Goal: Information Seeking & Learning: Learn about a topic

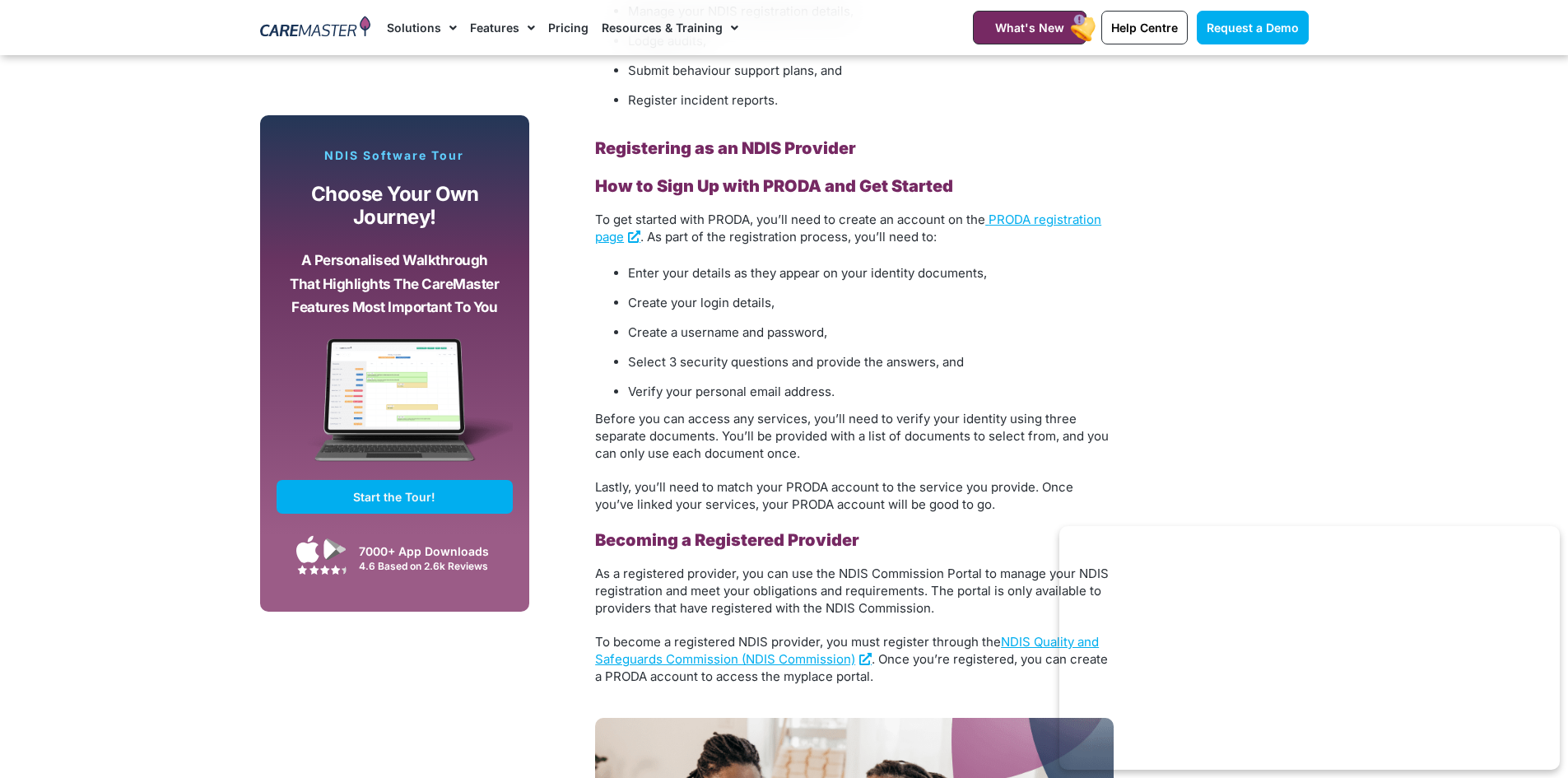
scroll to position [1633, 0]
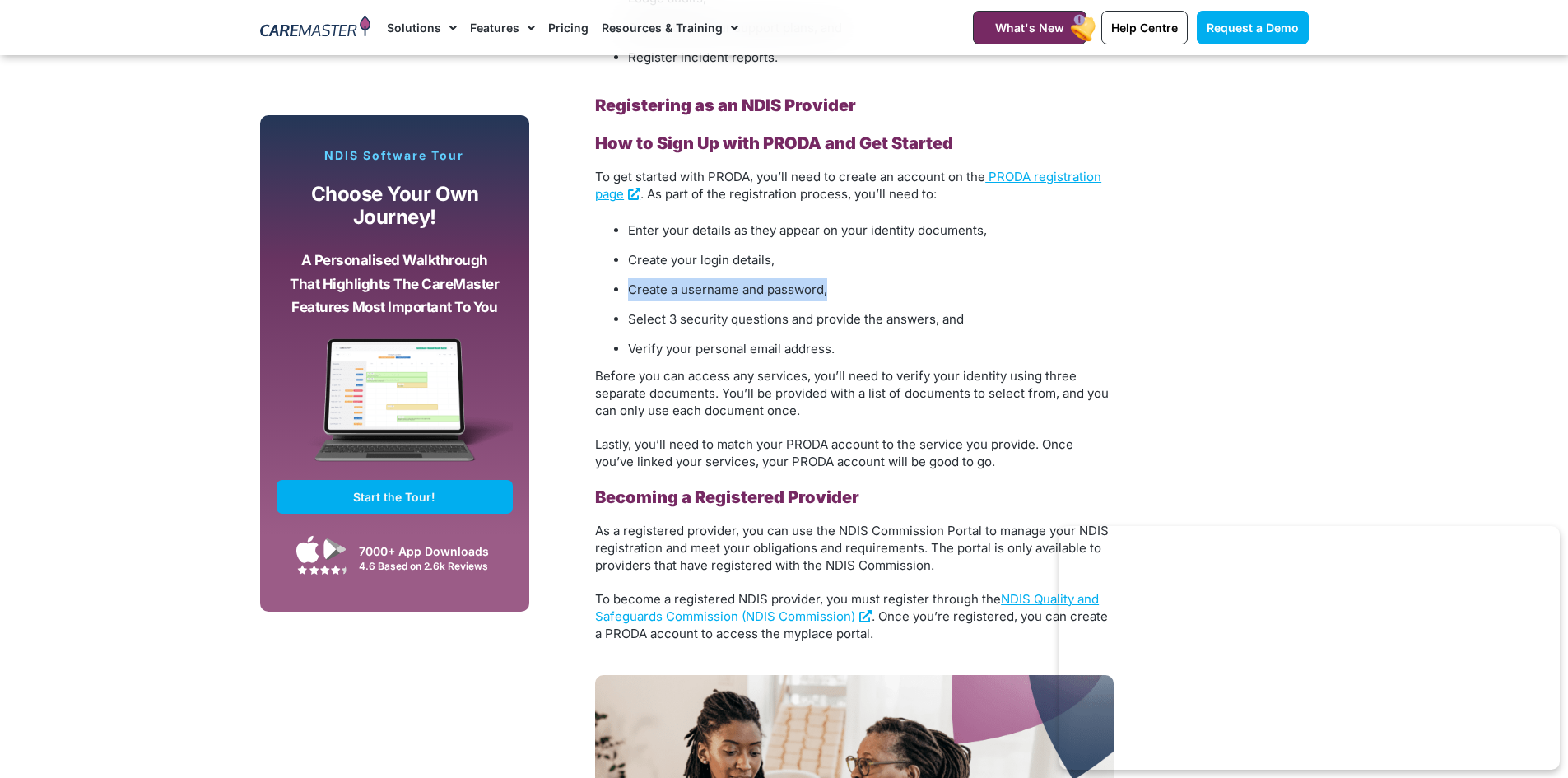
drag, startPoint x: 1554, startPoint y: 263, endPoint x: 1554, endPoint y: 293, distance: 30.0
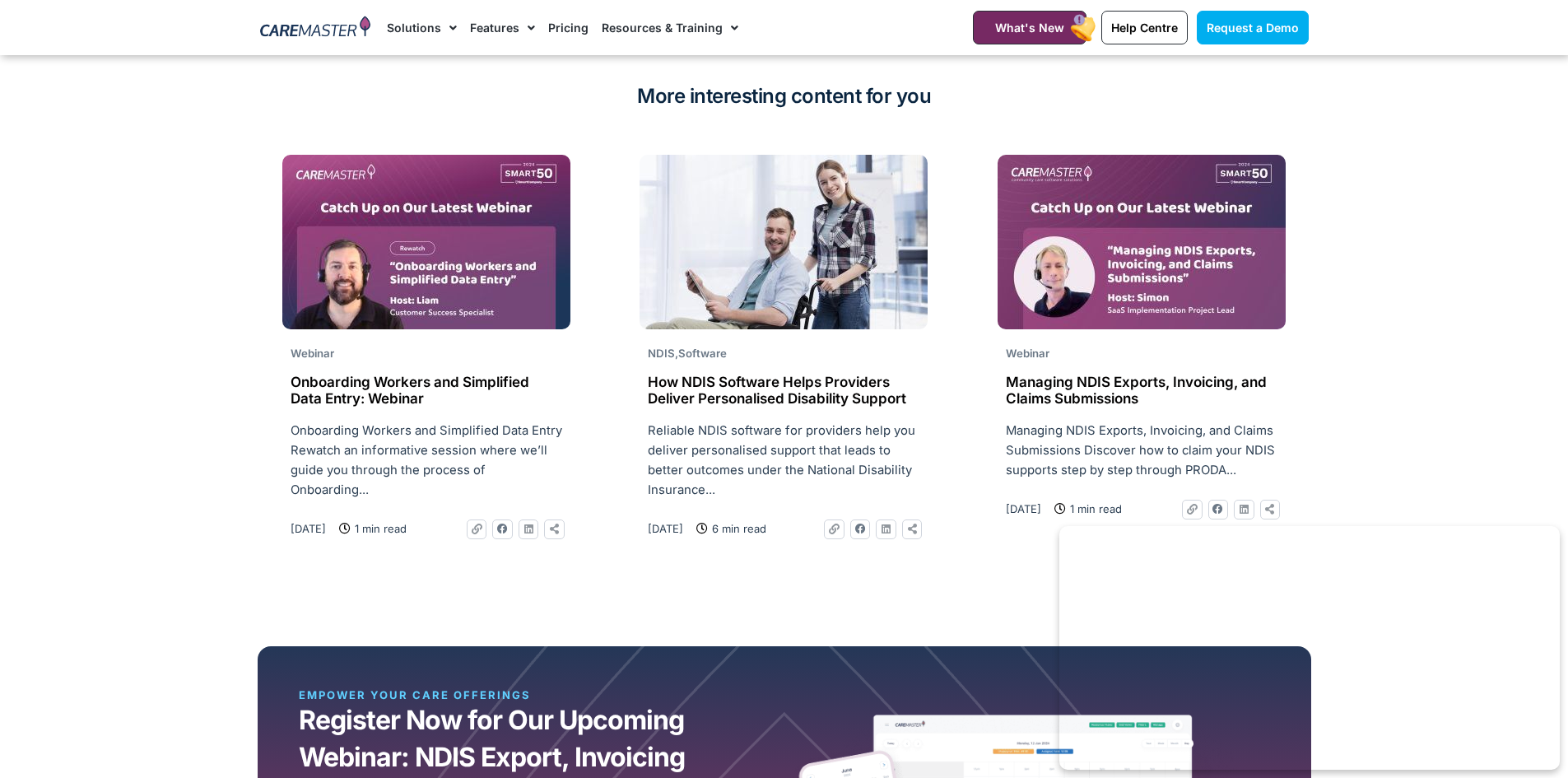
scroll to position [4953, 0]
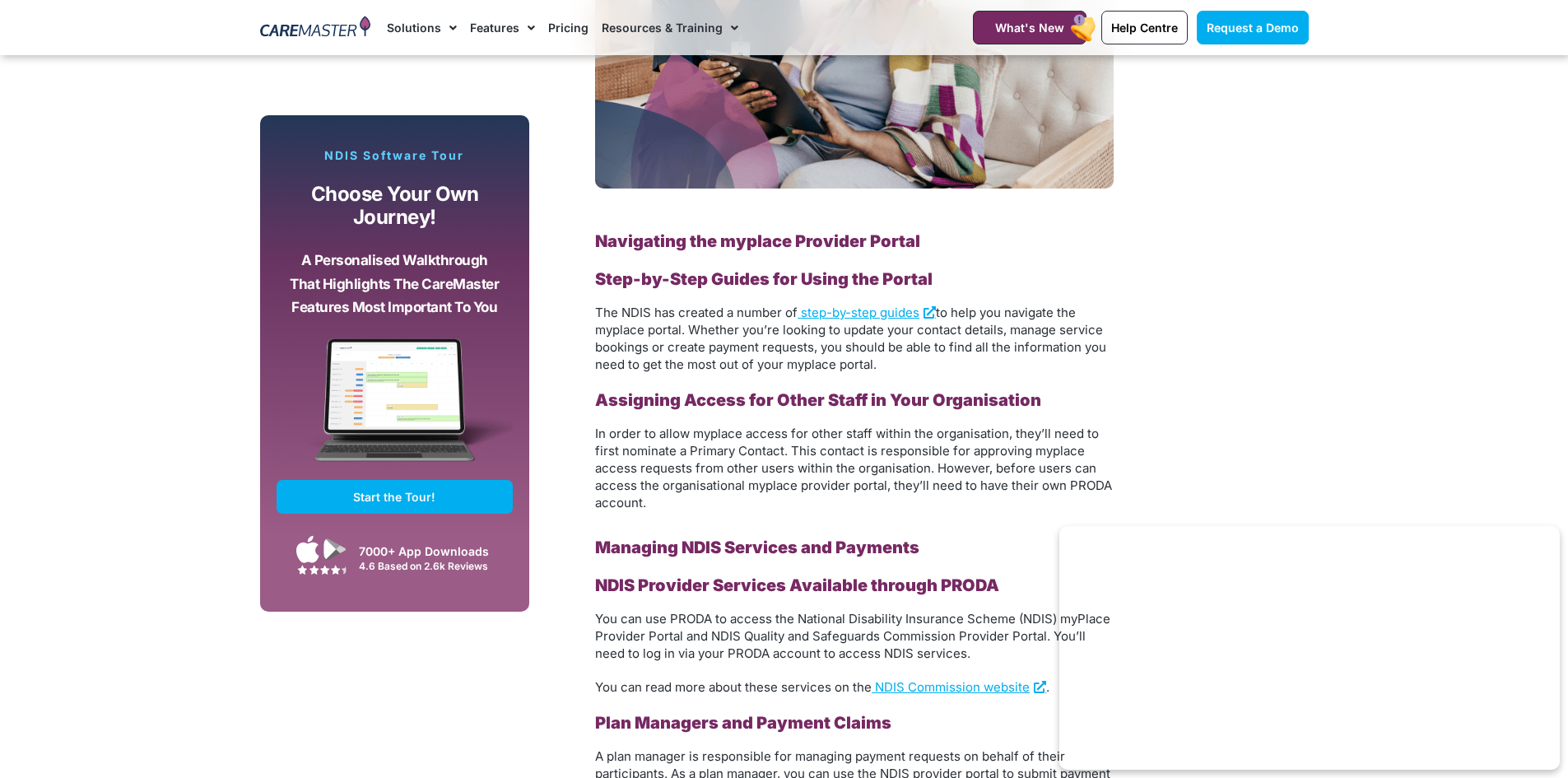
scroll to position [1763, 0]
